Goal: Communication & Community: Answer question/provide support

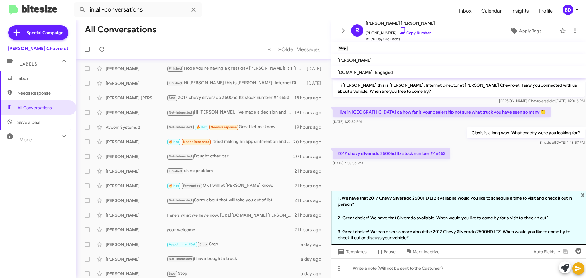
scroll to position [18, 0]
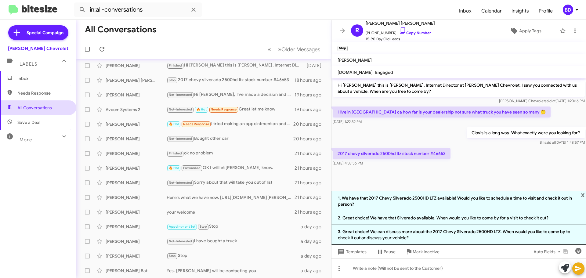
click at [32, 106] on span "All Conversations" at bounding box center [34, 108] width 35 height 6
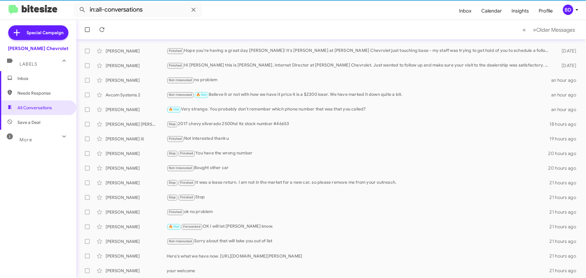
scroll to position [31, 0]
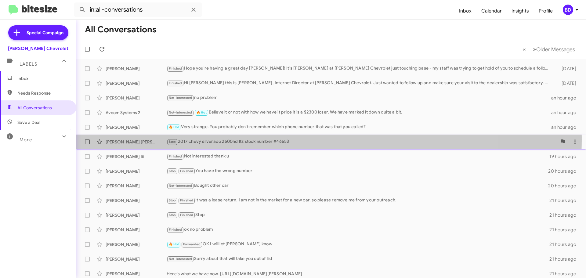
click at [269, 139] on div "Stop 2017 chevy silverado 2500hd ltz stock number #46653" at bounding box center [362, 141] width 390 height 7
